Goal: Task Accomplishment & Management: Manage account settings

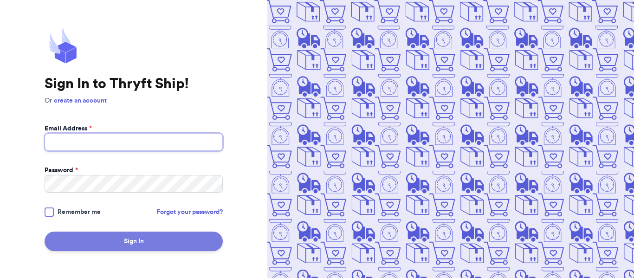
type input "[EMAIL_ADDRESS][DOMAIN_NAME]"
click at [193, 244] on button "Sign In" at bounding box center [134, 240] width 178 height 19
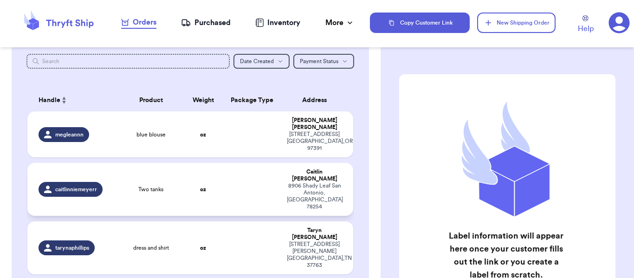
scroll to position [93, 0]
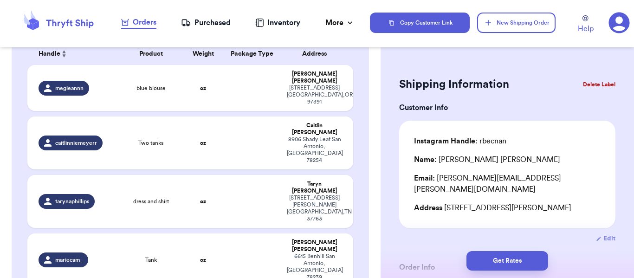
scroll to position [46, 0]
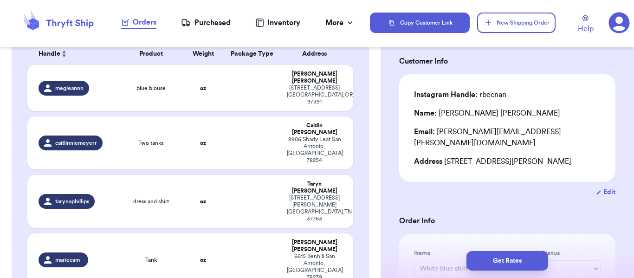
click at [605, 187] on button "Edit" at bounding box center [605, 191] width 19 height 9
select select "SC"
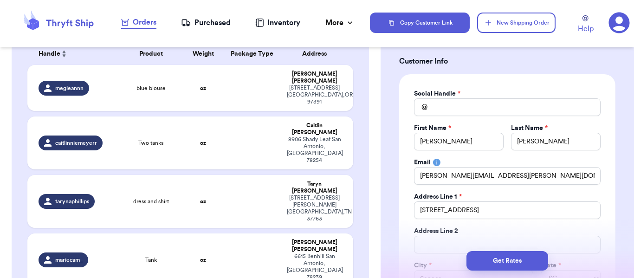
type input "rbecnan"
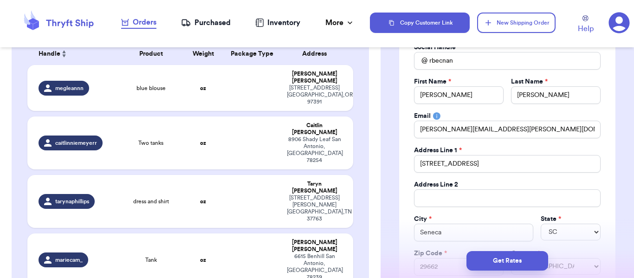
scroll to position [139, 0]
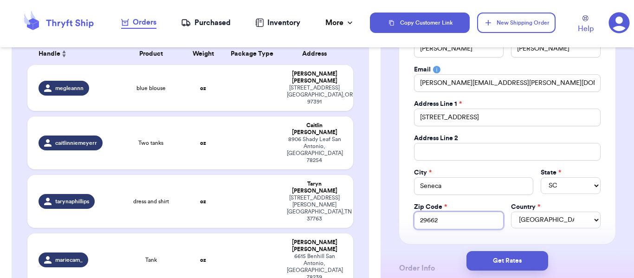
click at [455, 217] on input "29662" at bounding box center [459, 221] width 90 height 18
type input "2966"
type input "296"
type input "2967"
type input "29672"
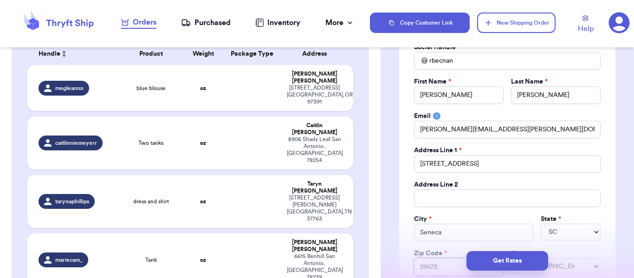
scroll to position [0, 0]
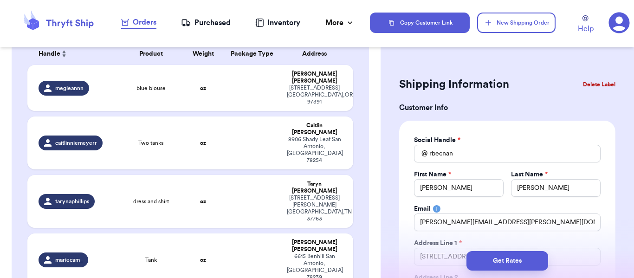
type input "29672"
